Goal: Communication & Community: Answer question/provide support

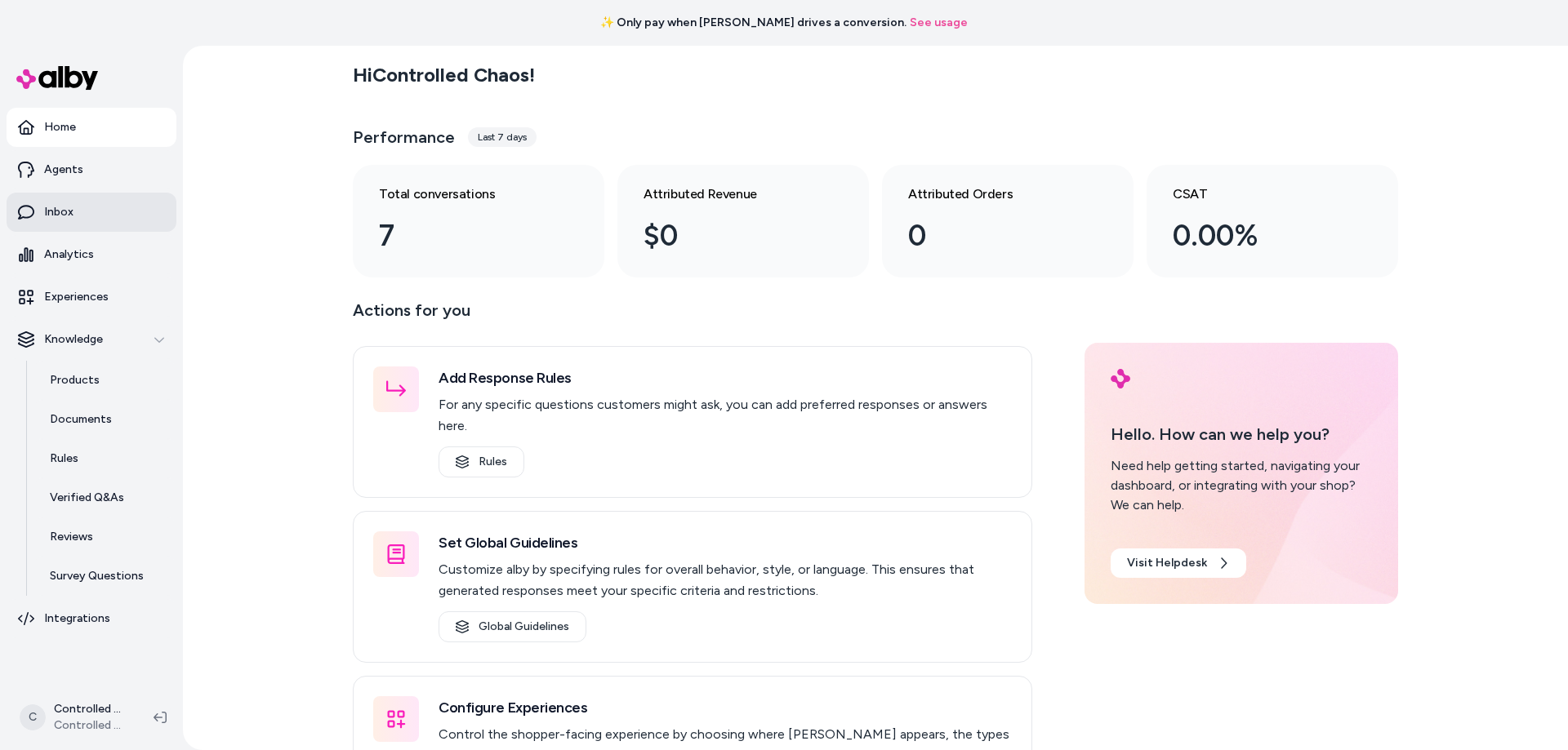
click at [116, 209] on link "Inbox" at bounding box center [91, 212] width 170 height 39
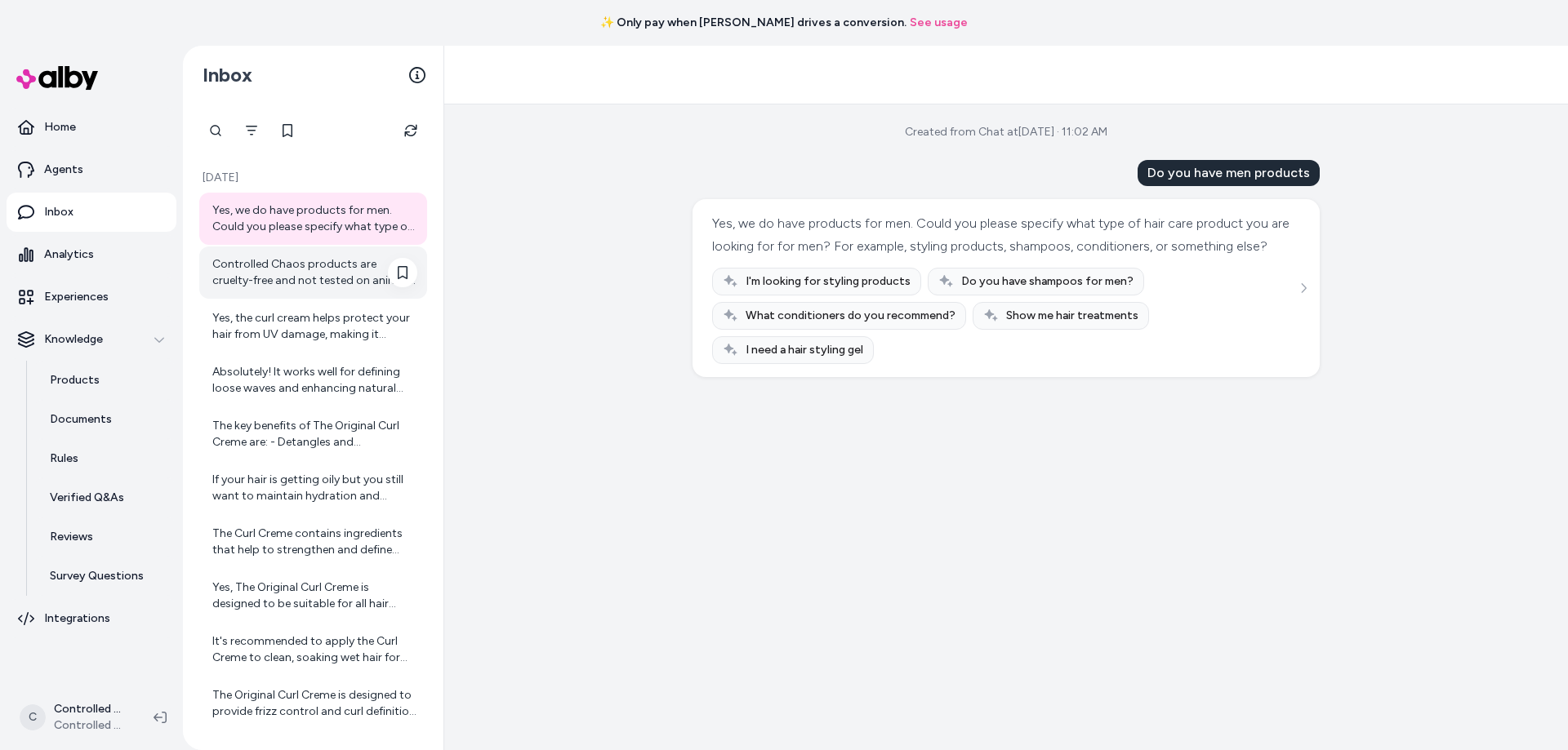
click at [254, 279] on div "Controlled Chaos products are cruelty-free and not tested on animals." at bounding box center [315, 272] width 205 height 32
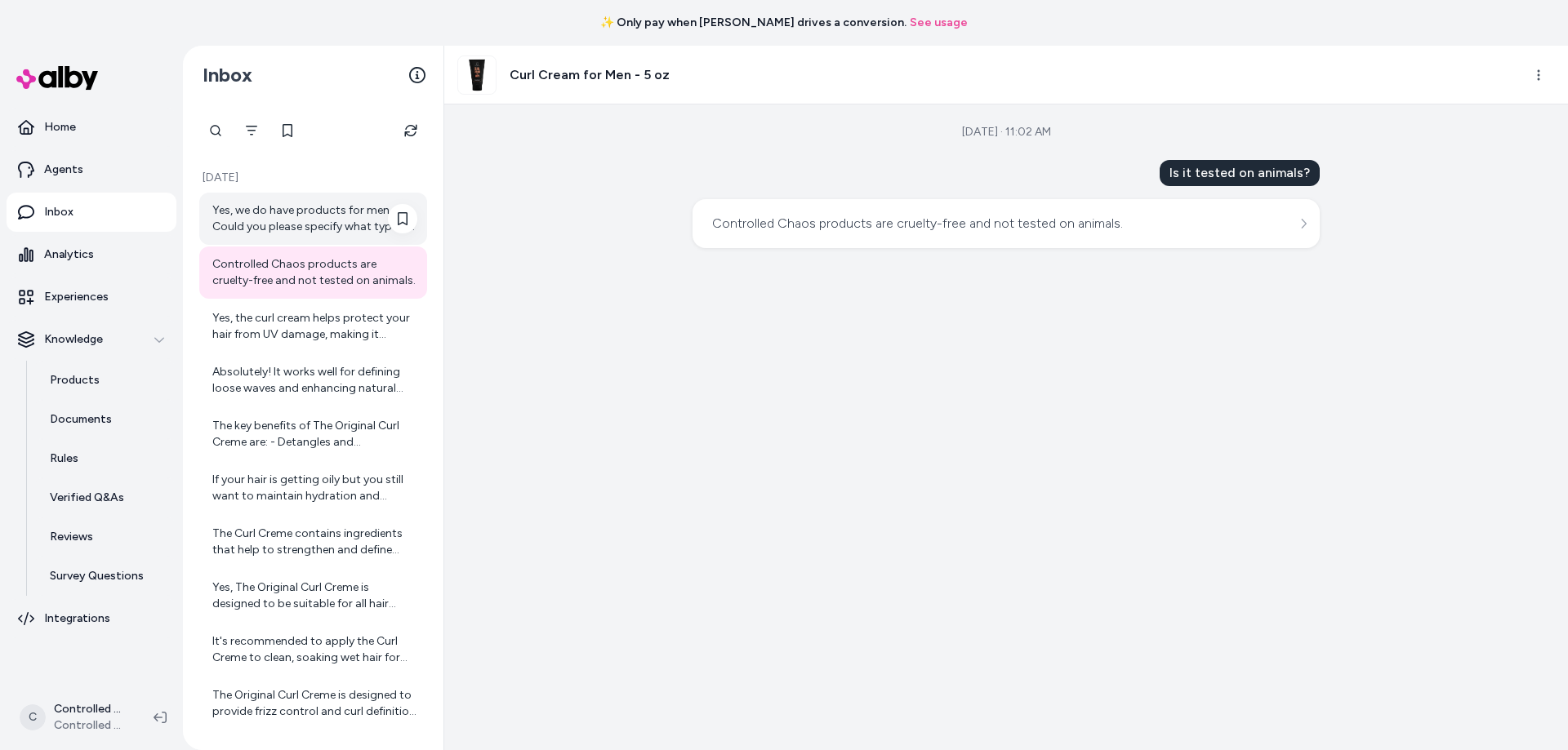
click at [270, 234] on div "Yes, we do have products for men. Could you please specify what type of hair ca…" at bounding box center [315, 218] width 205 height 32
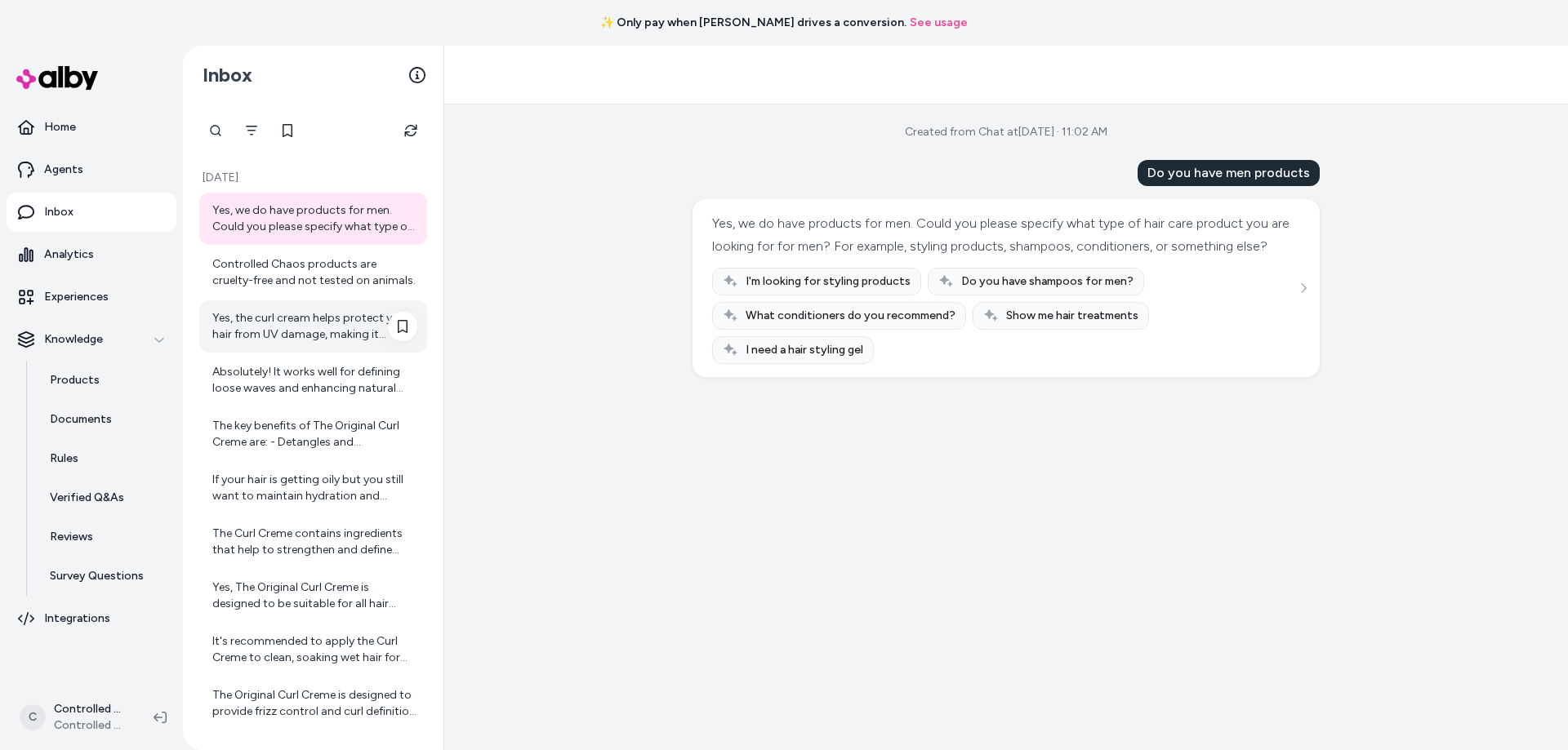
click at [272, 336] on div "Yes, the curl cream helps protect your hair from UV damage, making it suitable …" at bounding box center [315, 327] width 205 height 32
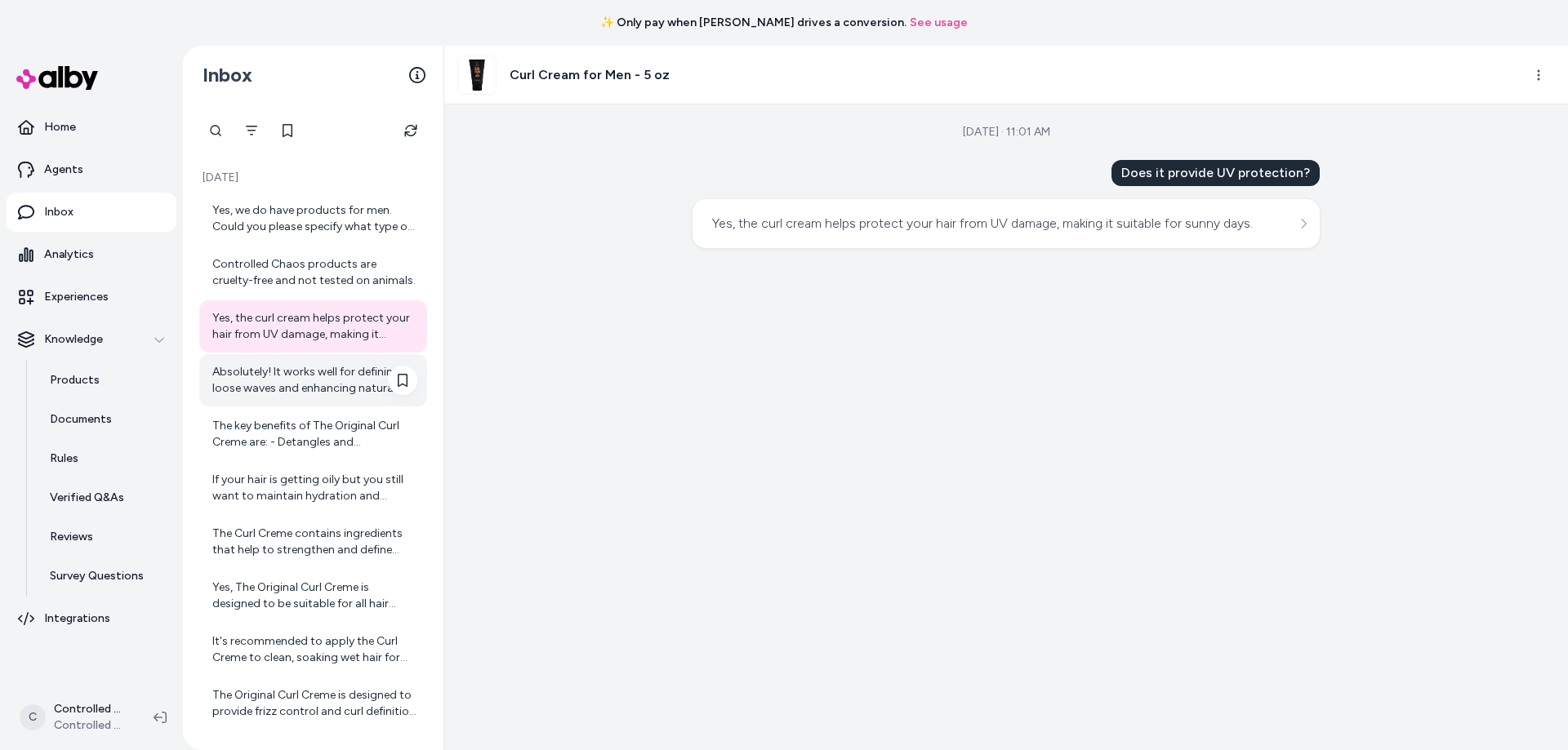
click at [263, 369] on div "Absolutely! It works well for defining loose waves and enhancing natural curl p…" at bounding box center [315, 381] width 205 height 32
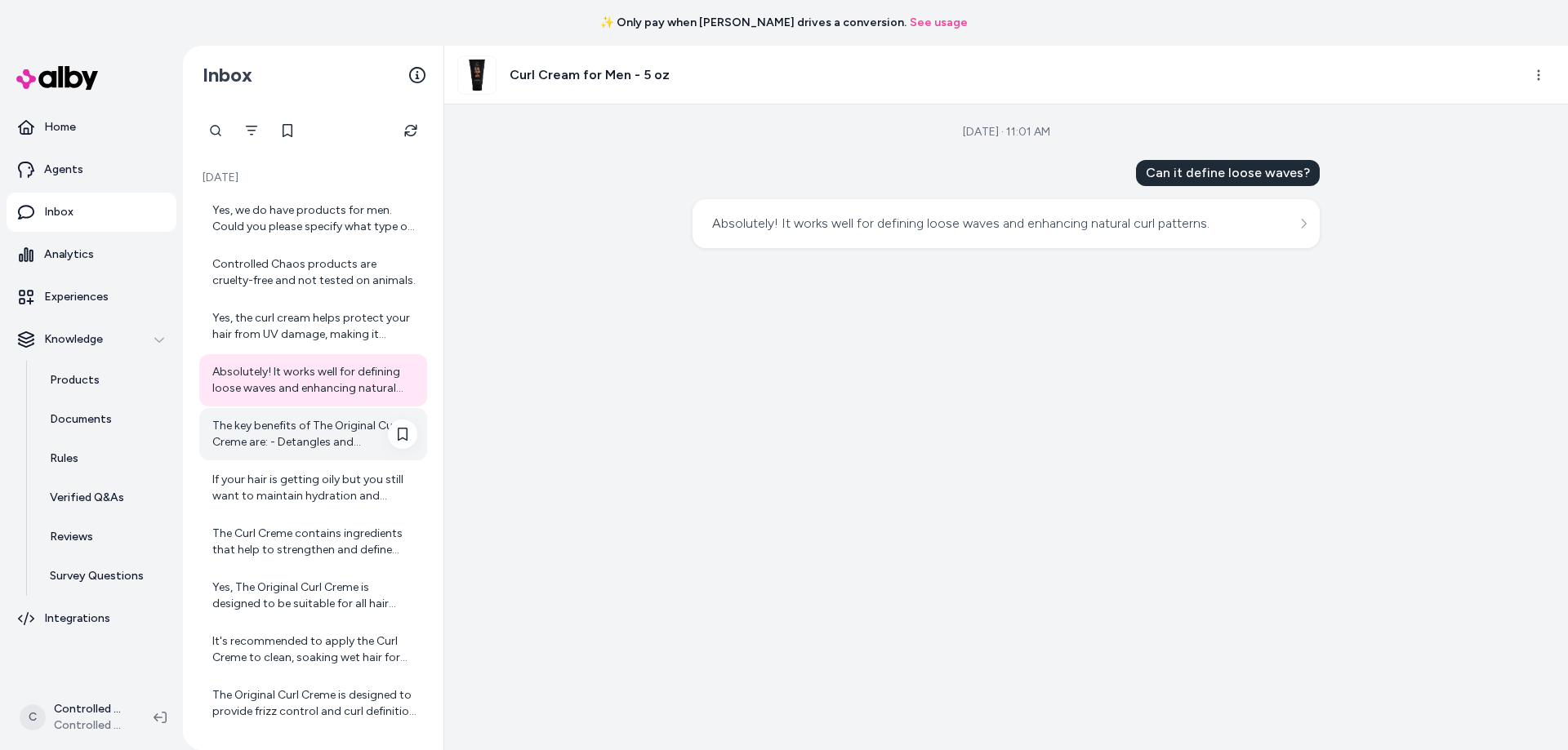
click at [282, 423] on div "The key benefits of The Original Curl Creme are: - Detangles and strengthens yo…" at bounding box center [315, 434] width 205 height 32
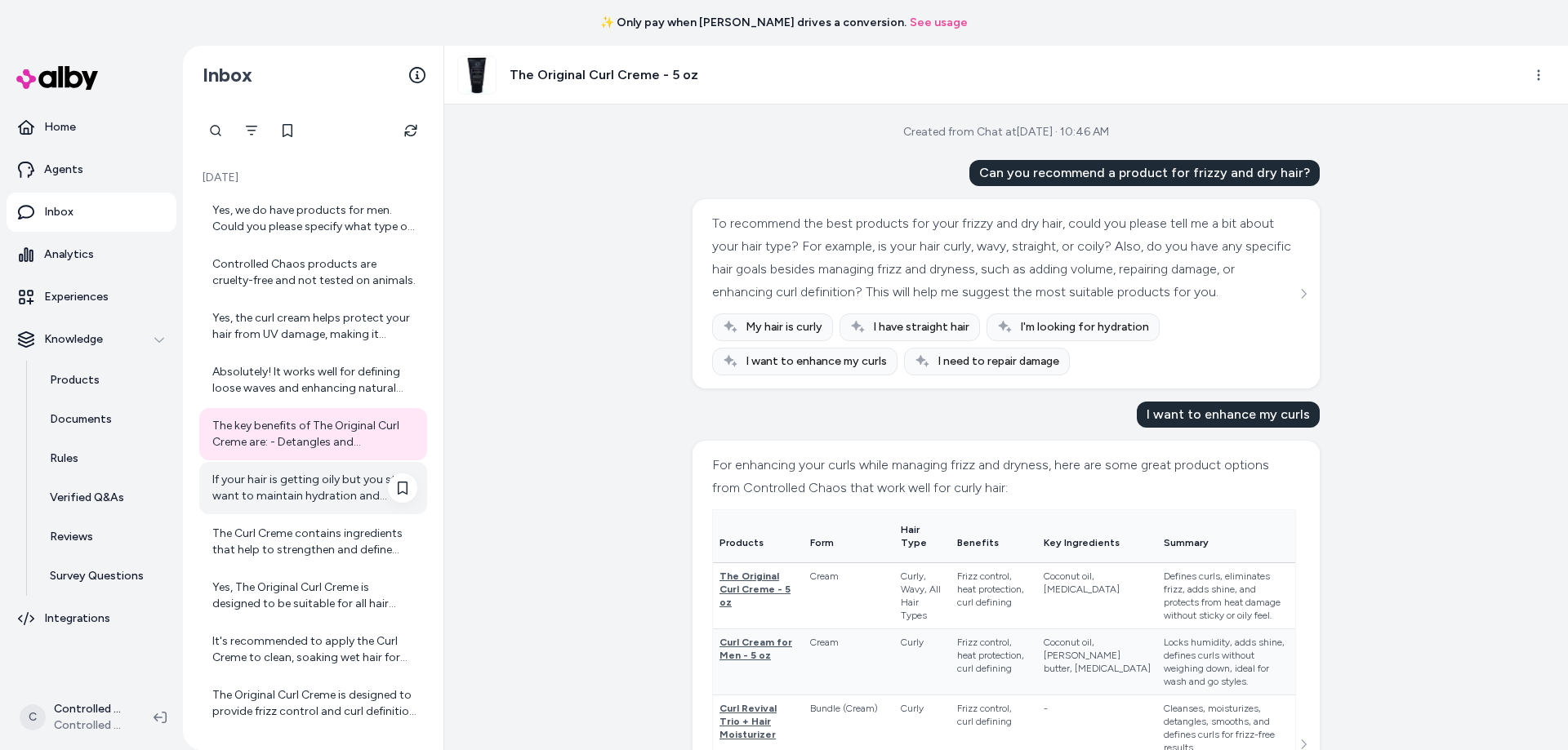
click at [283, 498] on div "If your hair is getting oily but you still want to maintain hydration and healt…" at bounding box center [315, 488] width 205 height 32
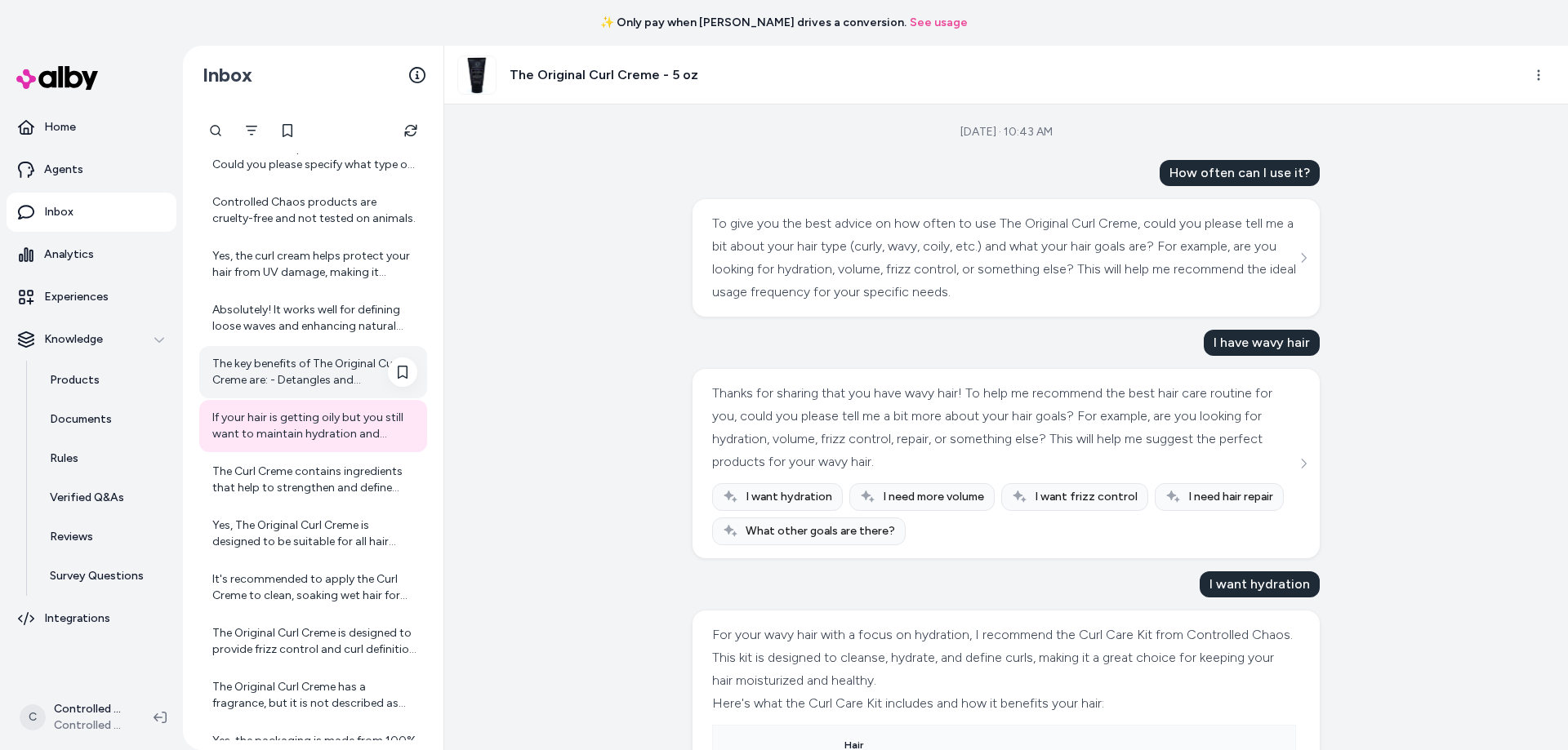
scroll to position [93, 0]
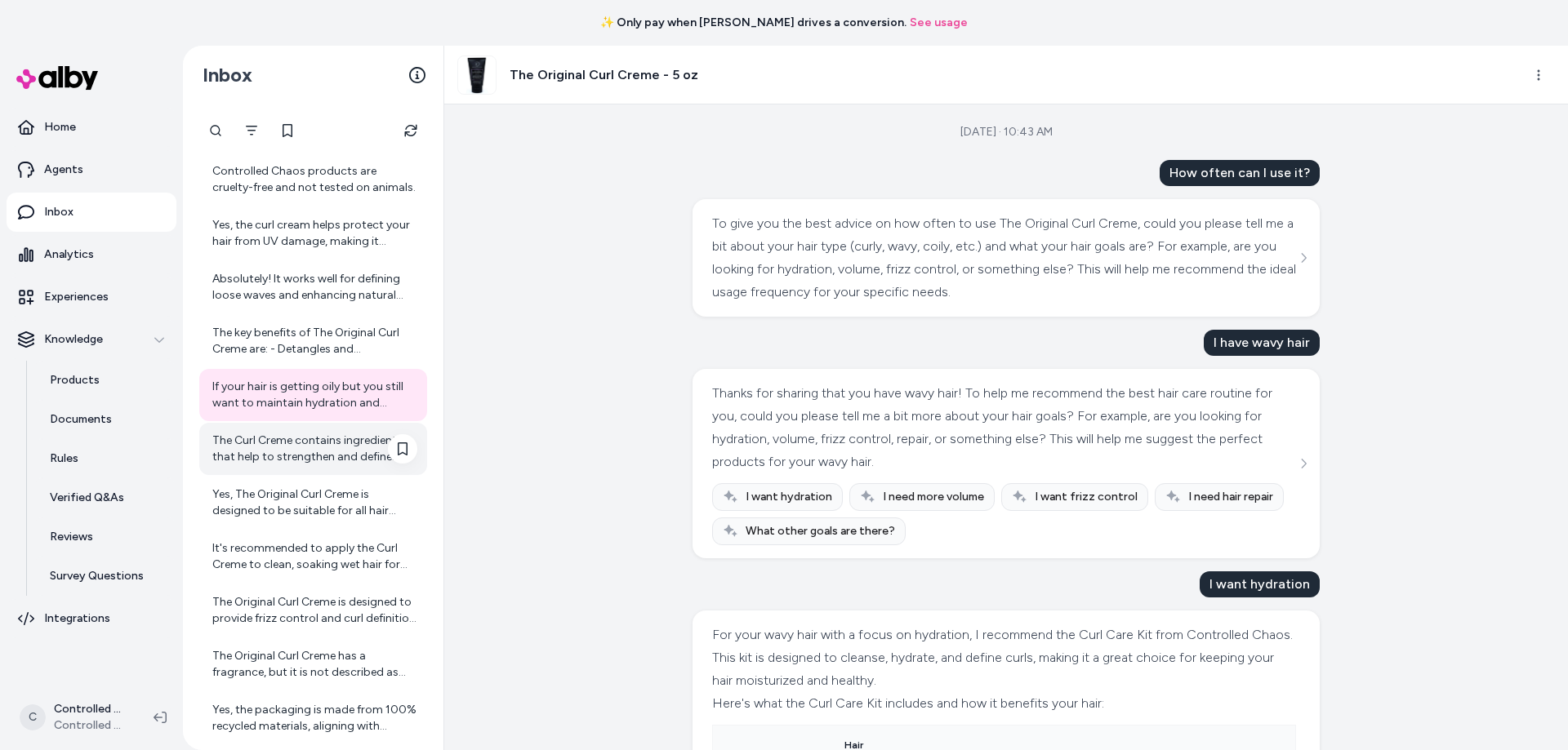
click at [297, 458] on div "The Curl Creme contains ingredients that help to strengthen and define curls wh…" at bounding box center [315, 449] width 205 height 32
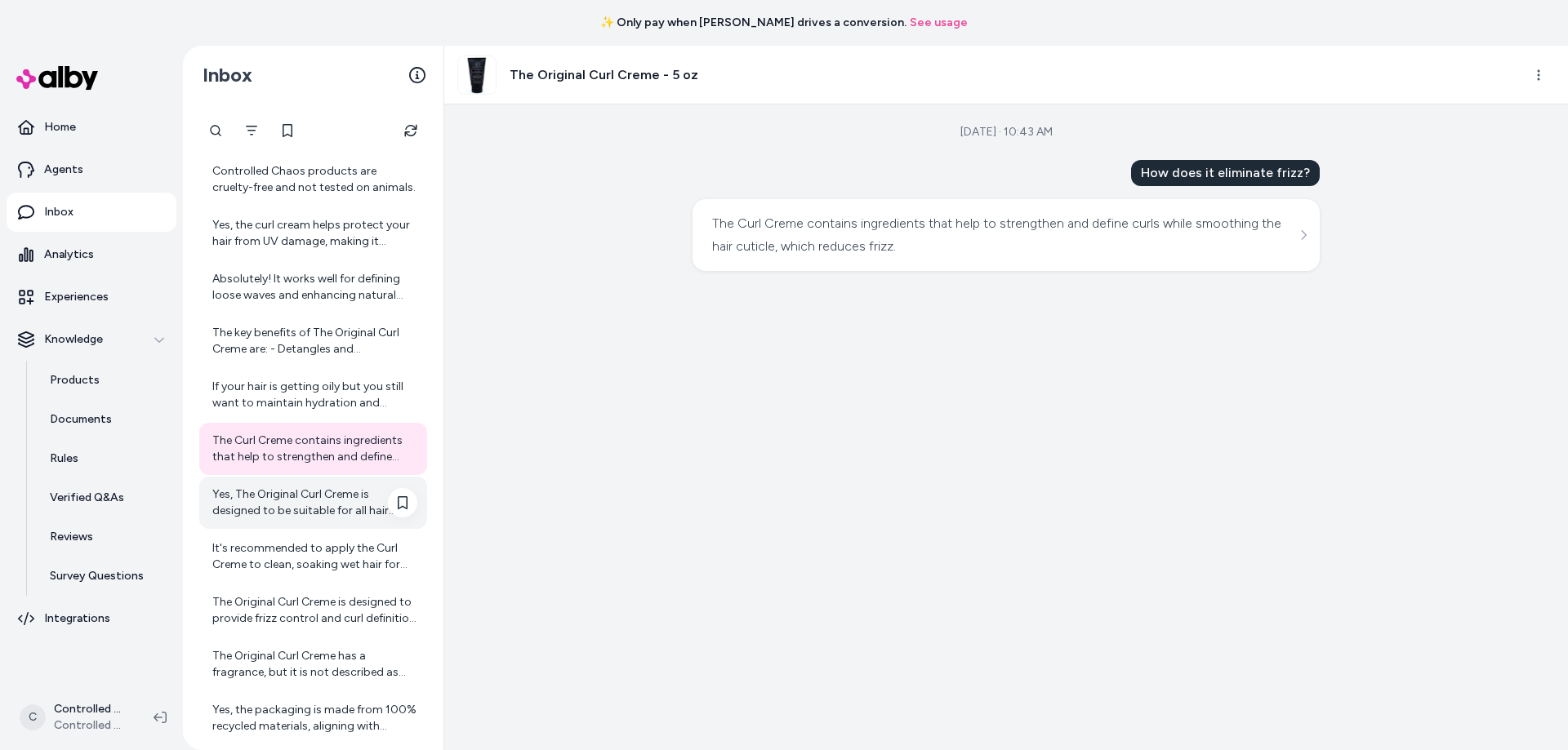
click at [289, 503] on div "Yes, The Original Curl Creme is designed to be suitable for all hair types, ens…" at bounding box center [315, 503] width 205 height 32
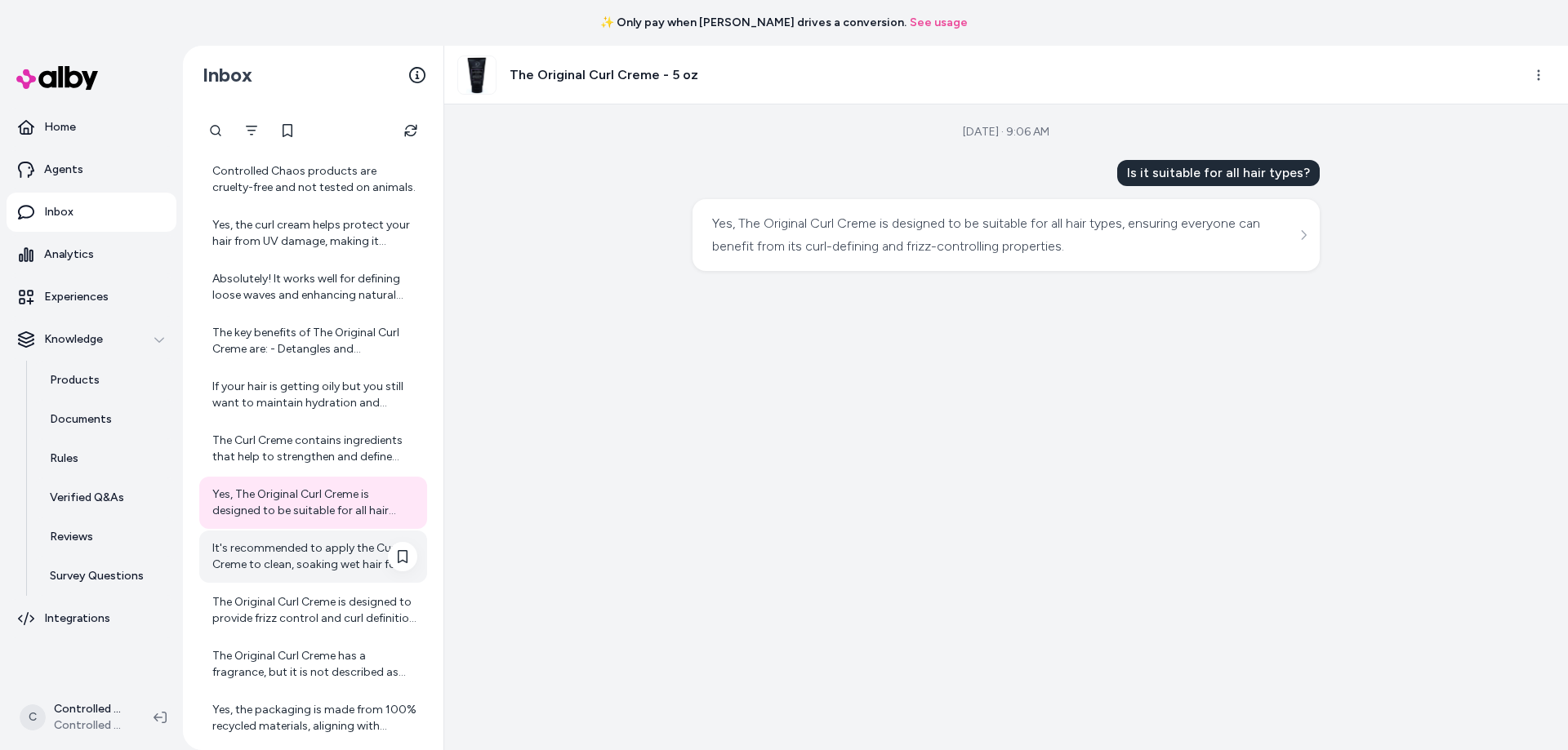
click at [286, 542] on div "It's recommended to apply the Curl Creme to clean, soaking wet hair for optimal…" at bounding box center [315, 556] width 205 height 32
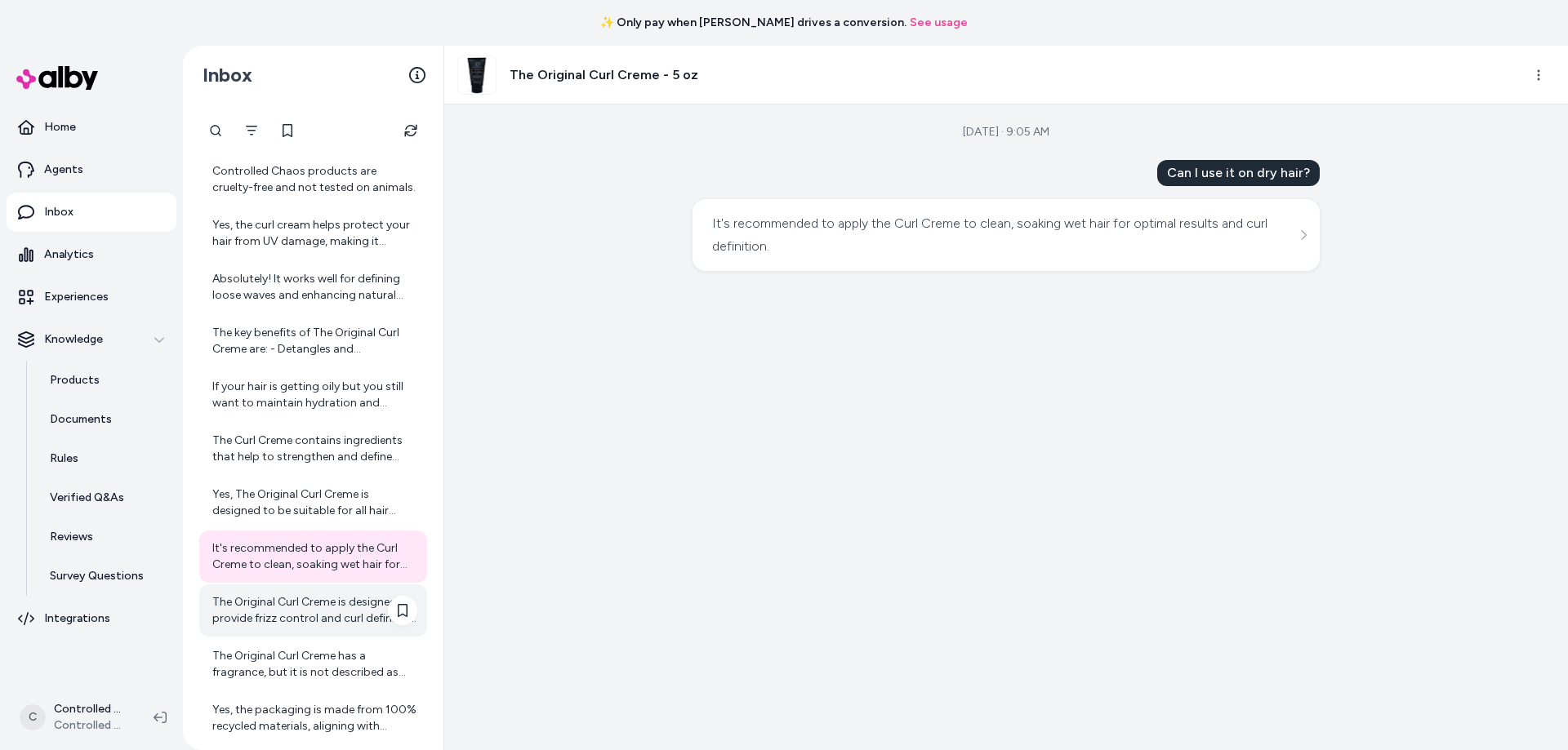
click at [273, 601] on div "The Original Curl Creme is designed to provide frizz control and curl definitio…" at bounding box center [315, 611] width 205 height 32
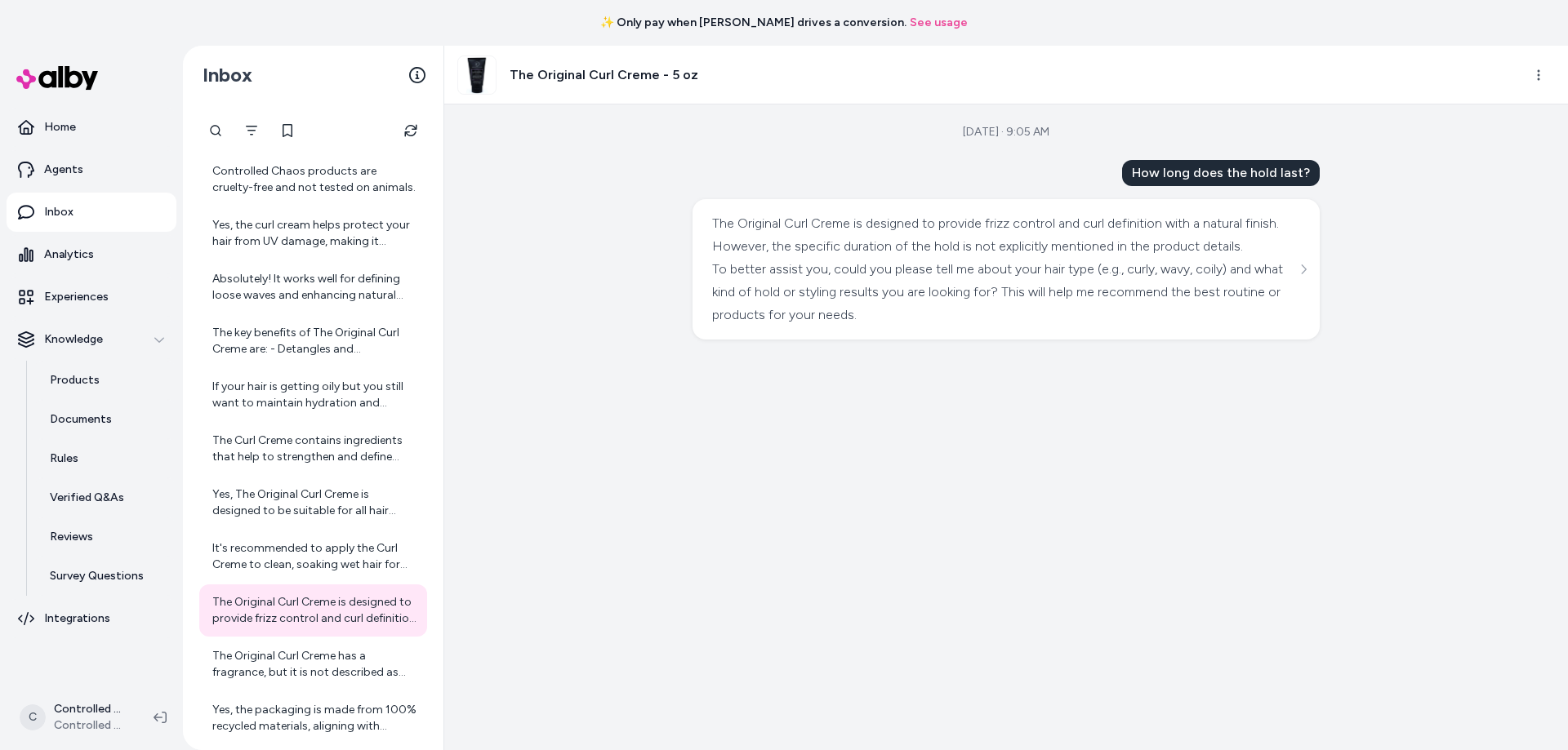
click at [910, 23] on link "See usage" at bounding box center [939, 22] width 58 height 16
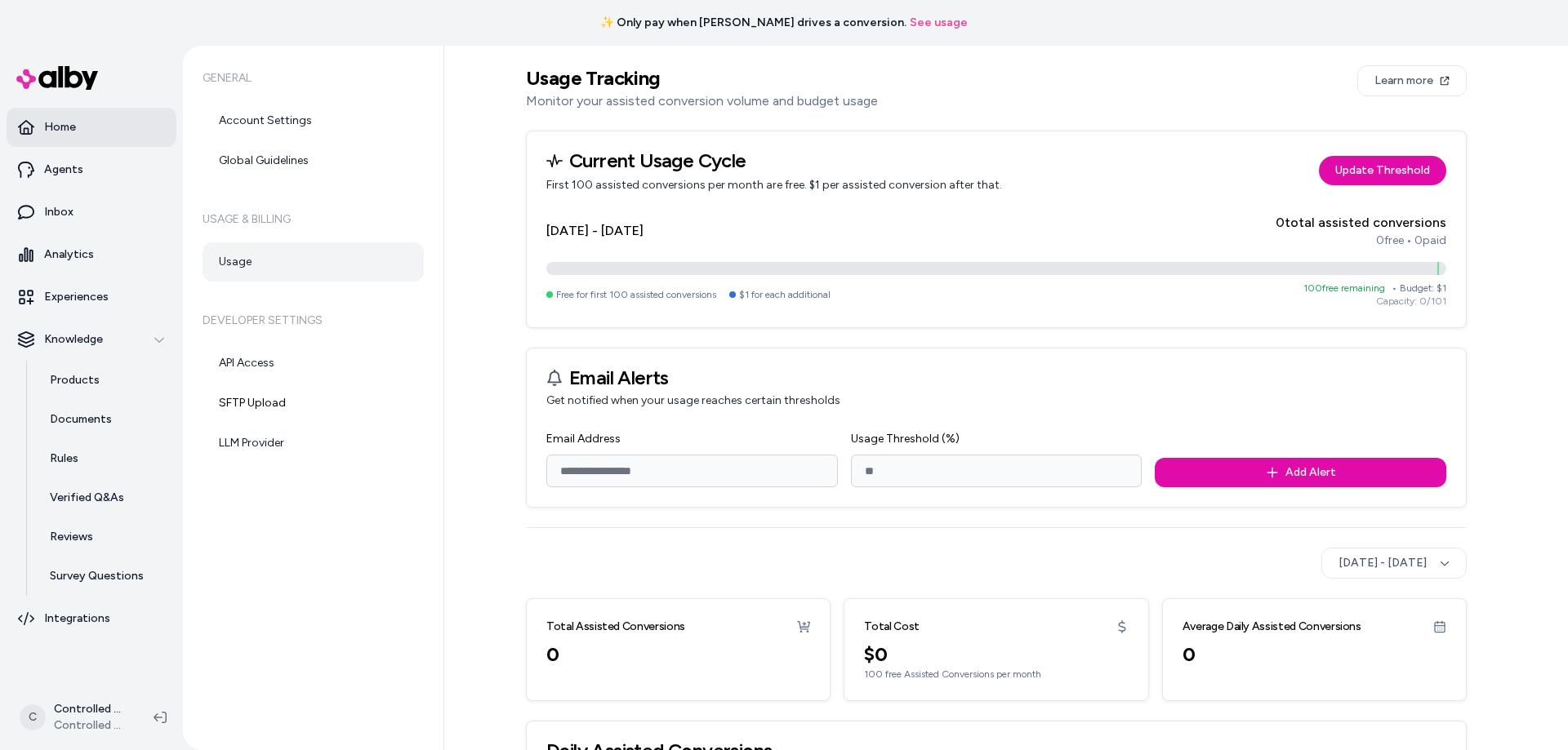
click at [68, 137] on link "Home" at bounding box center [91, 127] width 170 height 39
